Goal: Task Accomplishment & Management: Complete application form

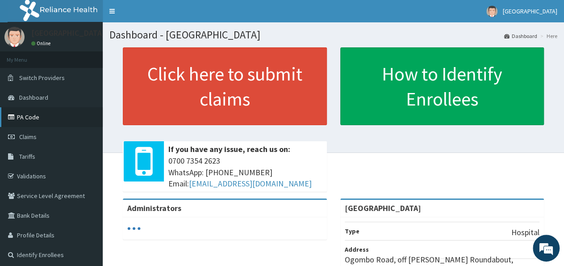
click at [47, 118] on link "PA Code" at bounding box center [51, 117] width 103 height 20
click at [35, 117] on link "PA Code" at bounding box center [51, 117] width 103 height 20
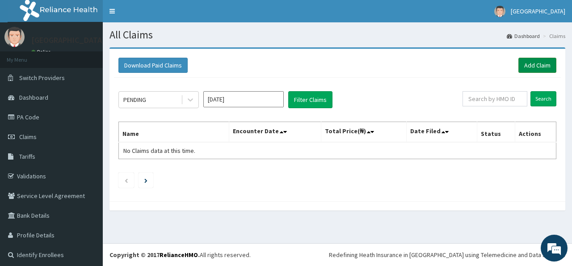
click at [532, 69] on link "Add Claim" at bounding box center [537, 65] width 38 height 15
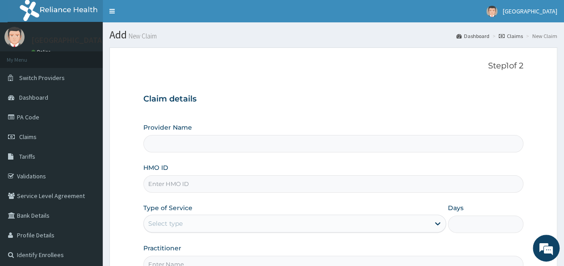
type input "[GEOGRAPHIC_DATA]"
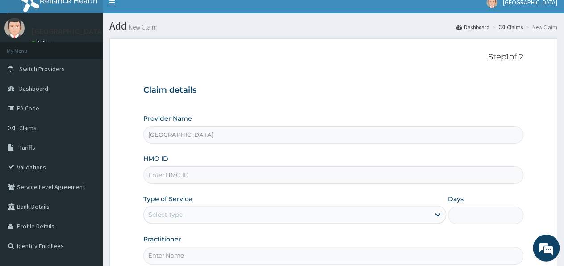
scroll to position [46, 0]
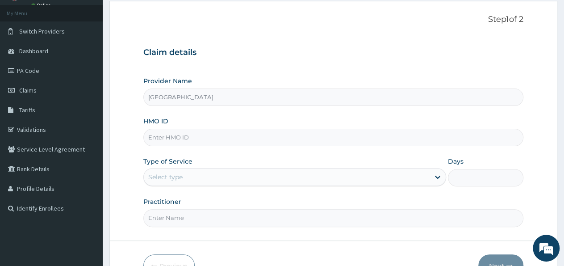
click at [181, 134] on input "HMO ID" at bounding box center [333, 137] width 380 height 17
type input "PME/10036/A"
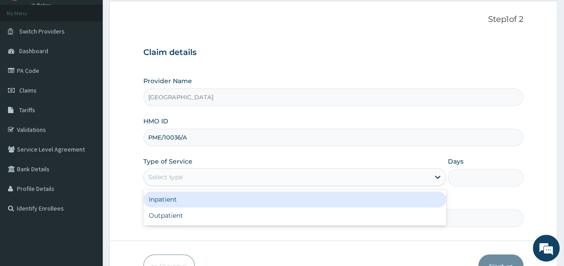
click at [174, 180] on div "Select type" at bounding box center [165, 176] width 34 height 9
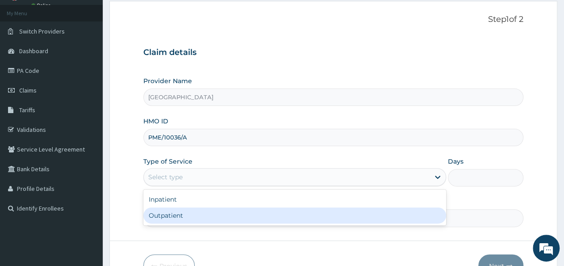
click at [176, 213] on div "Outpatient" at bounding box center [294, 215] width 302 height 16
type input "1"
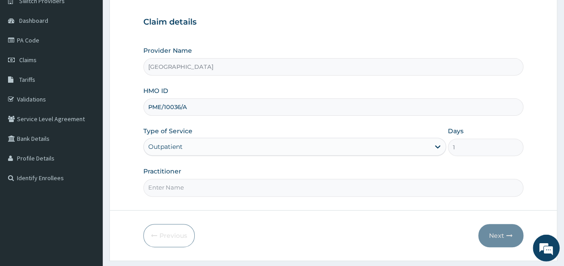
scroll to position [99, 0]
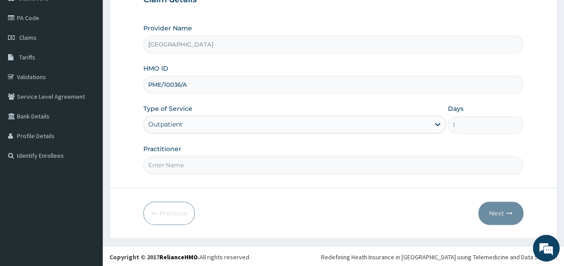
click at [175, 166] on input "Practitioner" at bounding box center [333, 164] width 380 height 17
type input "[PERSON_NAME]"
click at [505, 213] on button "Next" at bounding box center [500, 212] width 45 height 23
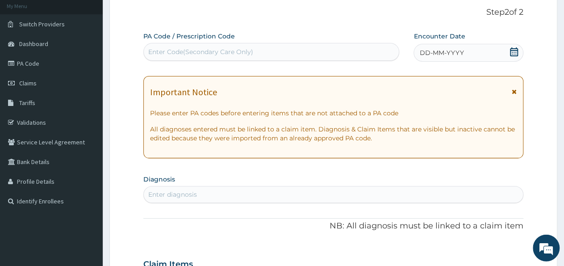
scroll to position [6, 0]
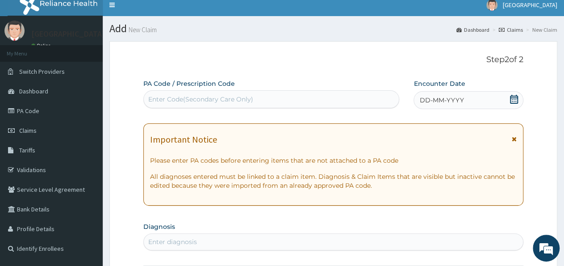
click at [160, 97] on div "Enter Code(Secondary Care Only)" at bounding box center [200, 99] width 105 height 9
click at [262, 63] on p "Step 2 of 2" at bounding box center [333, 60] width 380 height 10
click at [205, 98] on div "Enter Code(Secondary Care Only)" at bounding box center [200, 99] width 105 height 9
paste input "PA/1ED302"
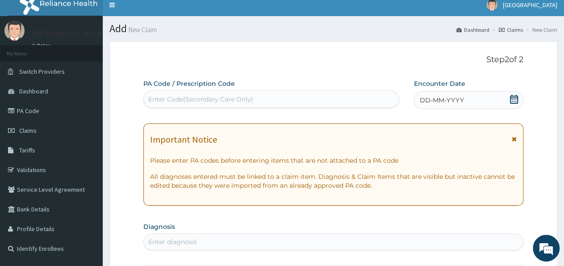
type input "PA/1ED302"
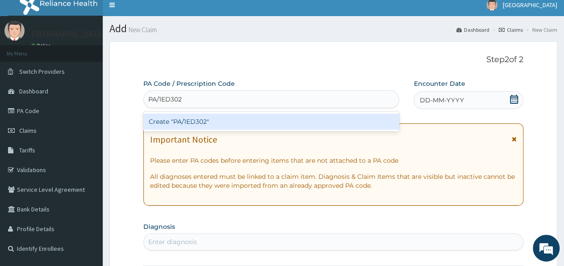
click at [221, 121] on div "Create "PA/1ED302"" at bounding box center [271, 121] width 256 height 16
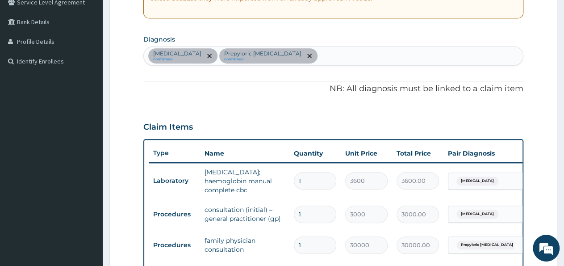
scroll to position [41, 0]
